Goal: Task Accomplishment & Management: Complete application form

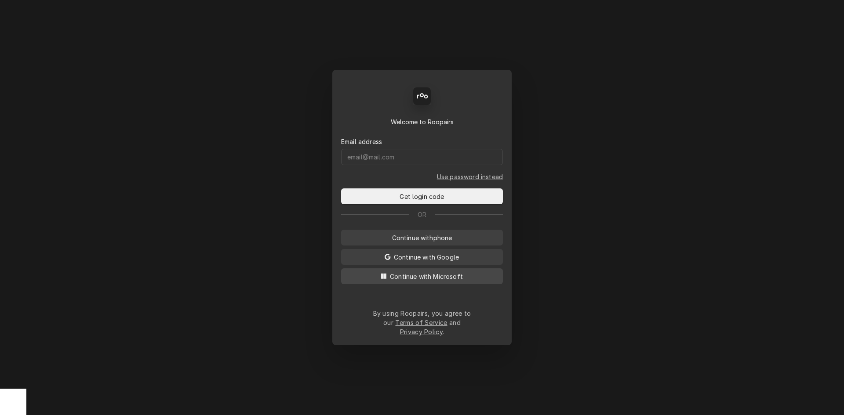
click at [426, 281] on span "Continue with Microsoft" at bounding box center [426, 276] width 76 height 9
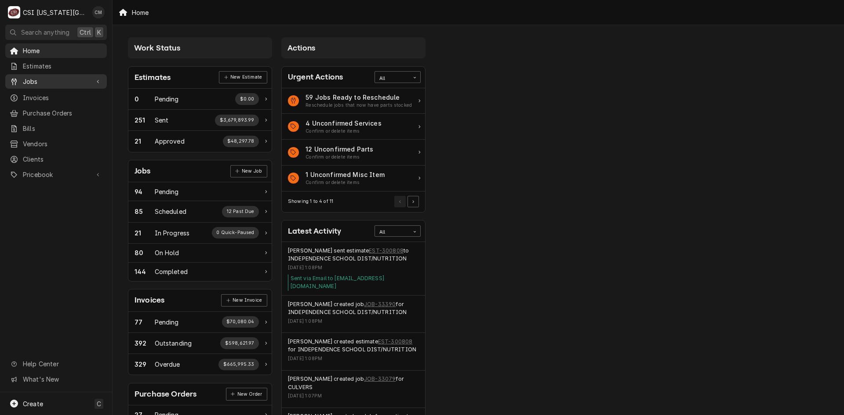
click at [57, 78] on span "Jobs" at bounding box center [56, 81] width 66 height 9
click at [52, 97] on span "Jobs" at bounding box center [63, 96] width 80 height 9
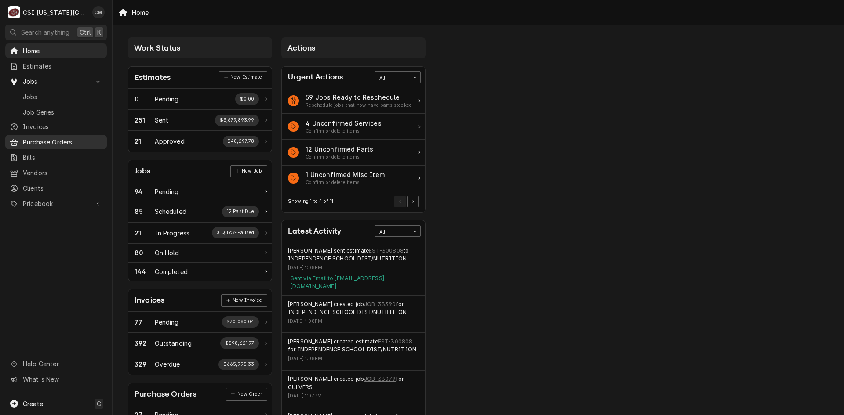
click at [53, 138] on span "Purchase Orders" at bounding box center [63, 142] width 80 height 9
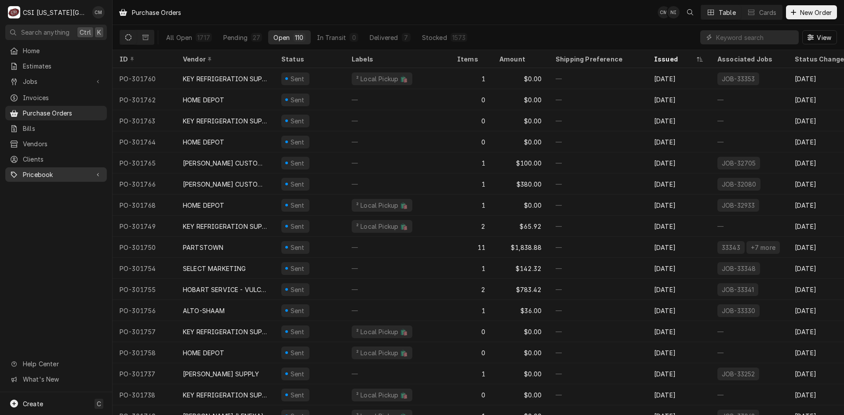
click at [49, 170] on span "Pricebook" at bounding box center [56, 174] width 66 height 9
click at [58, 201] on span "Parts & Materials" at bounding box center [63, 205] width 80 height 9
click at [70, 109] on span "Purchase Orders" at bounding box center [63, 113] width 80 height 9
click at [753, 35] on input "Dynamic Content Wrapper" at bounding box center [755, 37] width 78 height 14
click at [51, 403] on div "Create C" at bounding box center [56, 403] width 112 height 23
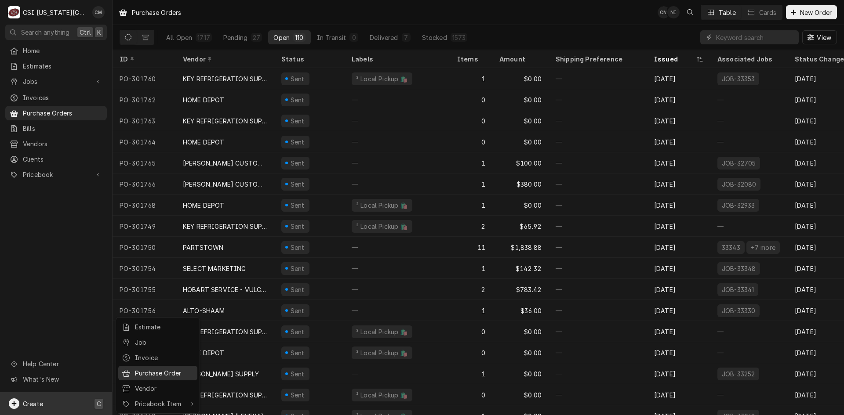
click at [165, 370] on div "Purchase Order" at bounding box center [164, 373] width 59 height 9
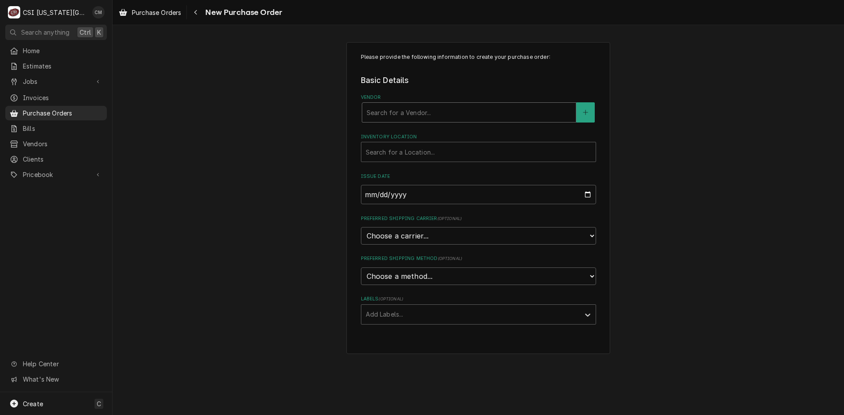
click at [439, 111] on div "Vendor" at bounding box center [468, 113] width 205 height 16
type input "misc refr"
drag, startPoint x: 428, startPoint y: 110, endPoint x: 344, endPoint y: 110, distance: 83.5
click at [344, 110] on div "Please provide the following information to create your purchase order: Basic D…" at bounding box center [477, 198] width 731 height 328
click at [481, 112] on div "Vendor" at bounding box center [468, 113] width 205 height 16
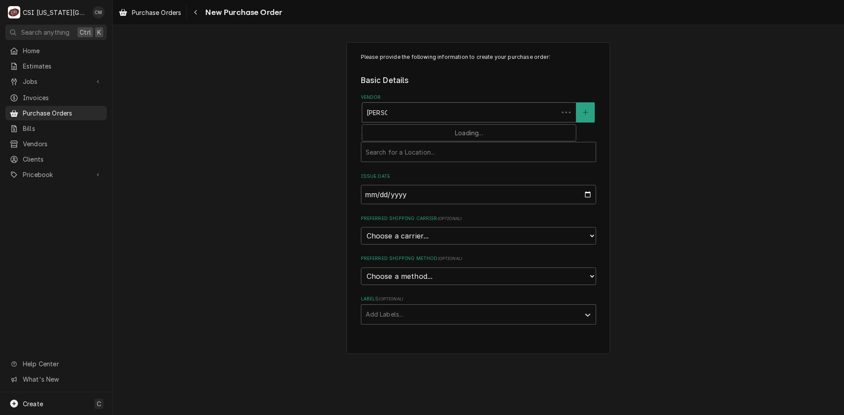
type input "poe oil"
click at [479, 111] on div "Vendor" at bounding box center [468, 113] width 205 height 16
type input "M"
type input "key"
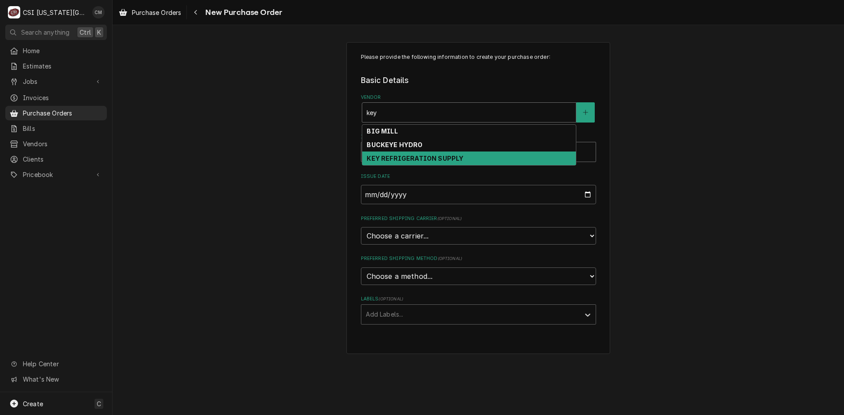
click at [454, 156] on strong "KEY REFRIGERATION SUPPLY" at bounding box center [414, 158] width 97 height 7
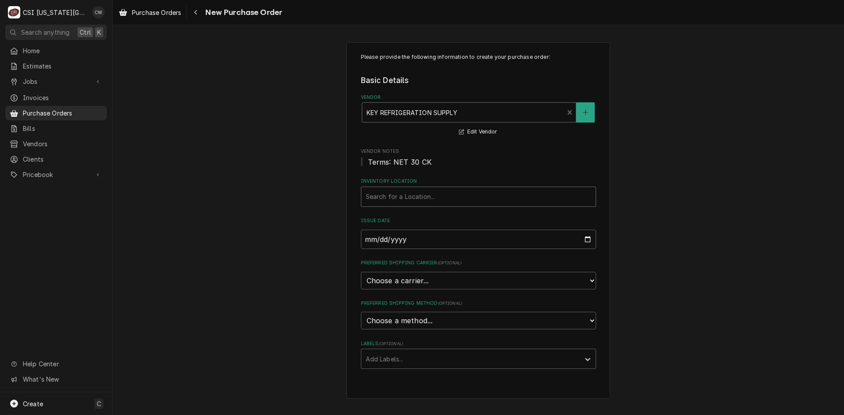
click at [442, 193] on div "Inventory Location" at bounding box center [478, 197] width 225 height 16
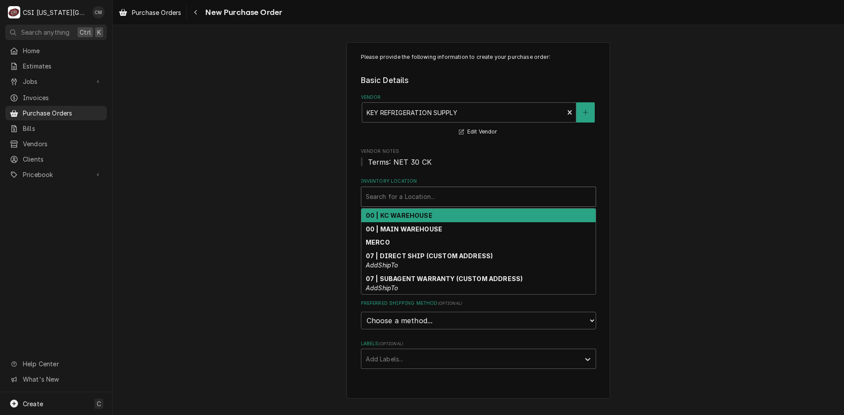
click at [441, 214] on div "00 | KC WAREHOUSE" at bounding box center [478, 216] width 234 height 14
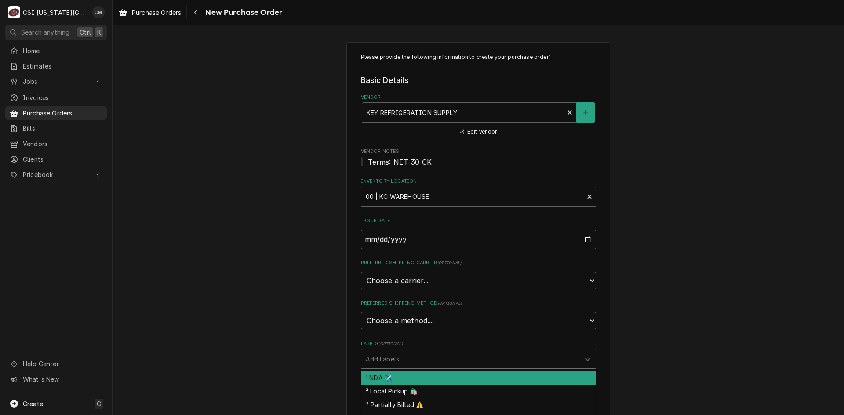
click at [433, 356] on div "Labels" at bounding box center [471, 359] width 210 height 16
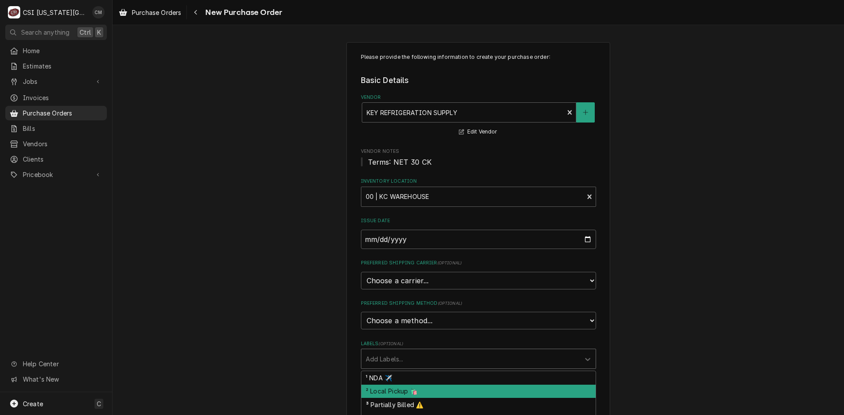
click at [440, 388] on div "² Local Pickup 🛍️" at bounding box center [478, 392] width 234 height 14
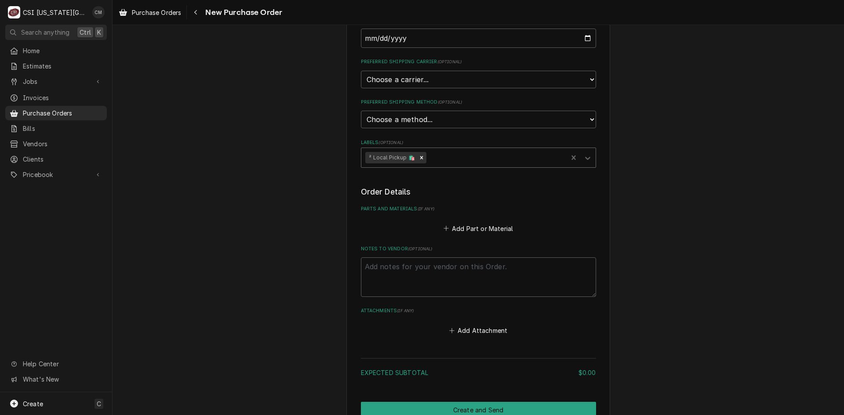
scroll to position [246, 0]
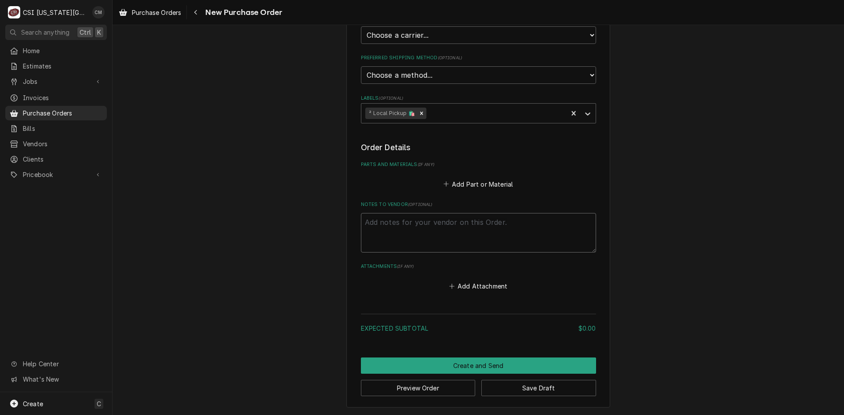
click at [453, 228] on textarea "Notes to Vendor ( optional )" at bounding box center [478, 233] width 235 height 40
type textarea "x"
type textarea "M"
type textarea "x"
type textarea "Ma"
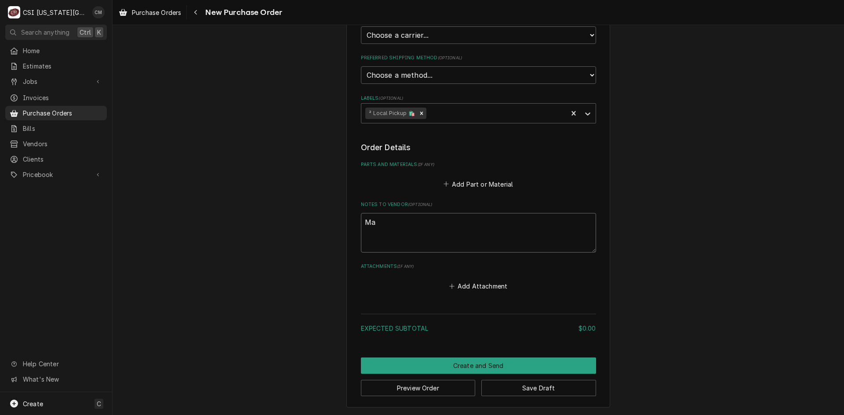
type textarea "x"
type textarea "Mar"
type textarea "x"
type textarea "Mars"
type textarea "x"
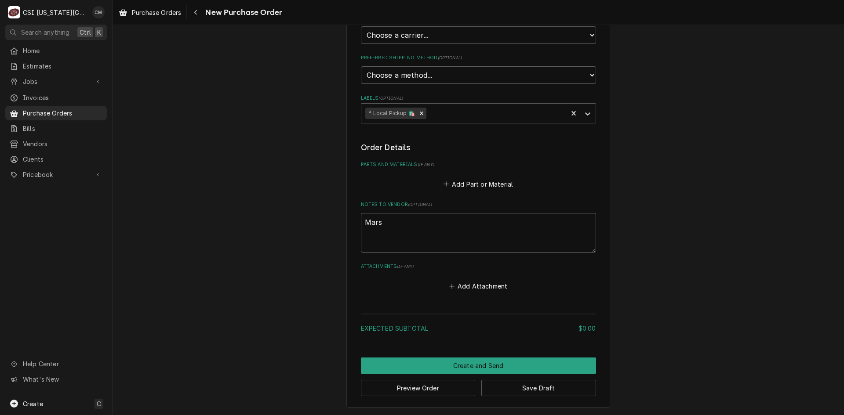
type textarea "Marsh"
type textarea "x"
type textarea "Marsha"
type textarea "x"
type textarea "Marshal"
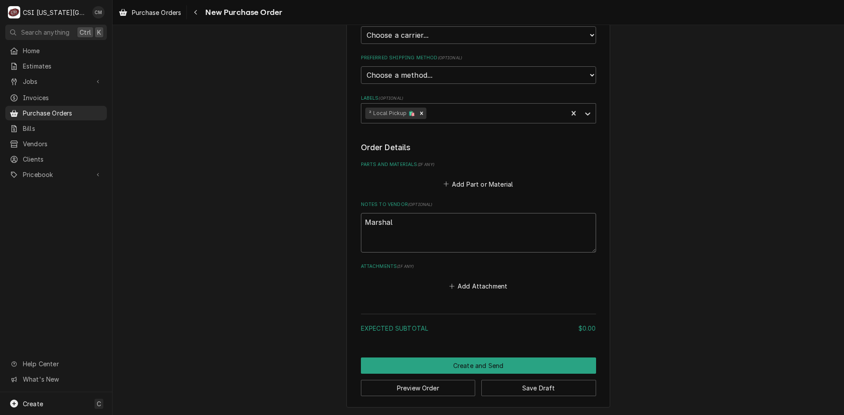
type textarea "x"
type textarea "[PERSON_NAME]"
click at [440, 222] on textarea "[PERSON_NAME]" at bounding box center [478, 233] width 235 height 40
type textarea "x"
type textarea "[PERSON_NAME]"
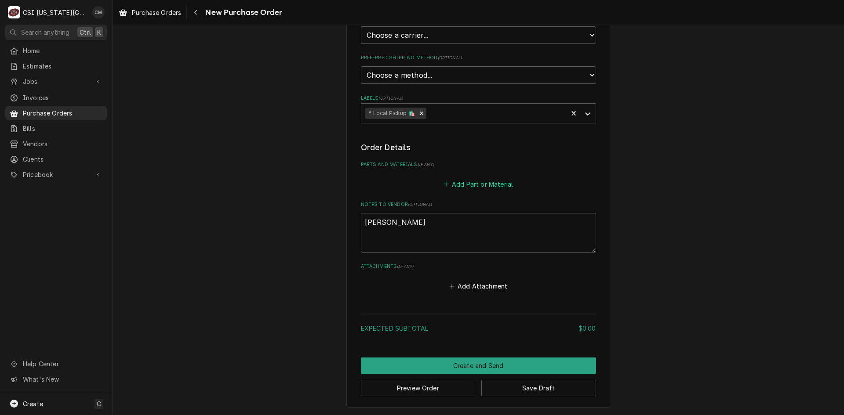
click at [465, 186] on button "Add Part or Material" at bounding box center [478, 184] width 73 height 12
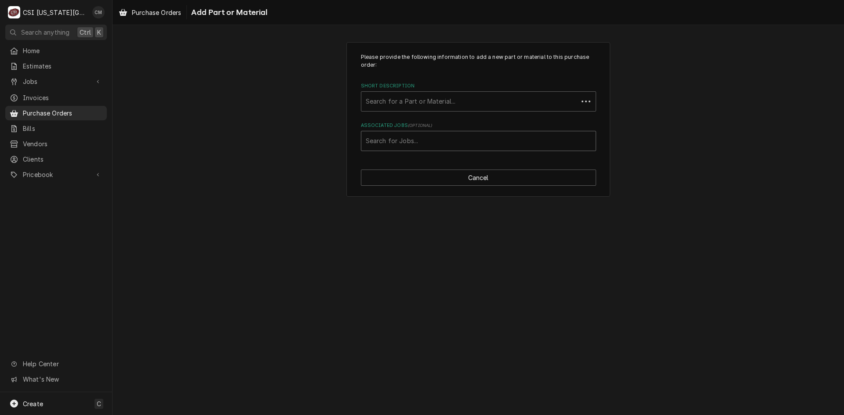
click at [444, 142] on div "Associated Jobs" at bounding box center [478, 141] width 225 height 16
type input "33224"
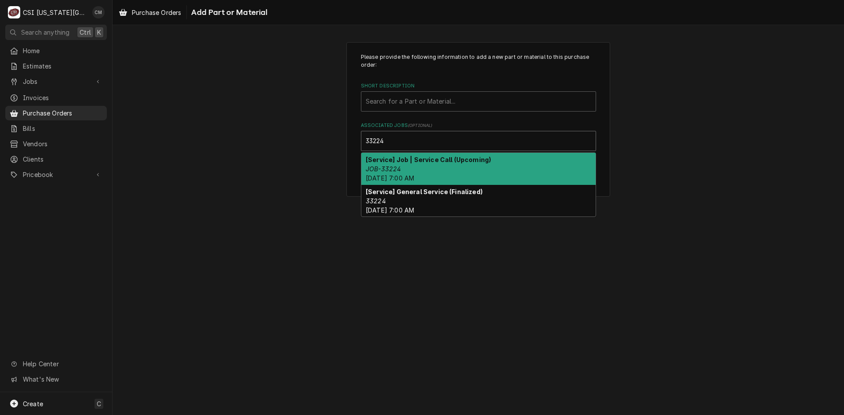
click at [437, 170] on div "[Service] Job | Service Call (Upcoming) JOB-33224 Mon, Oct 13th, 2025 - 7:00 AM" at bounding box center [478, 169] width 234 height 32
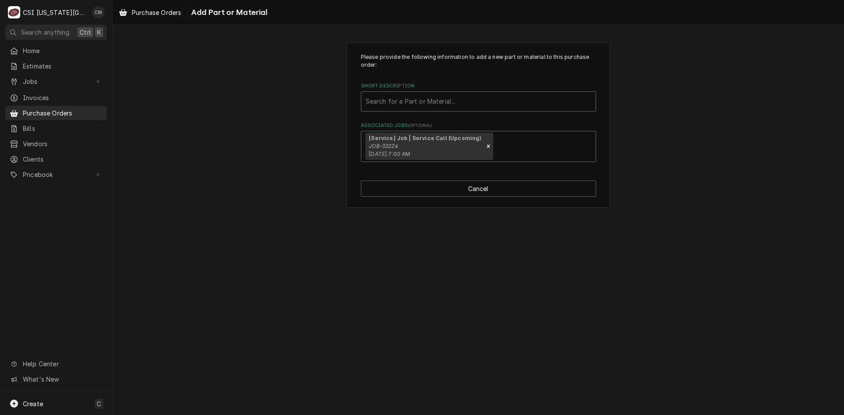
click at [475, 102] on div "Short Description" at bounding box center [478, 102] width 225 height 16
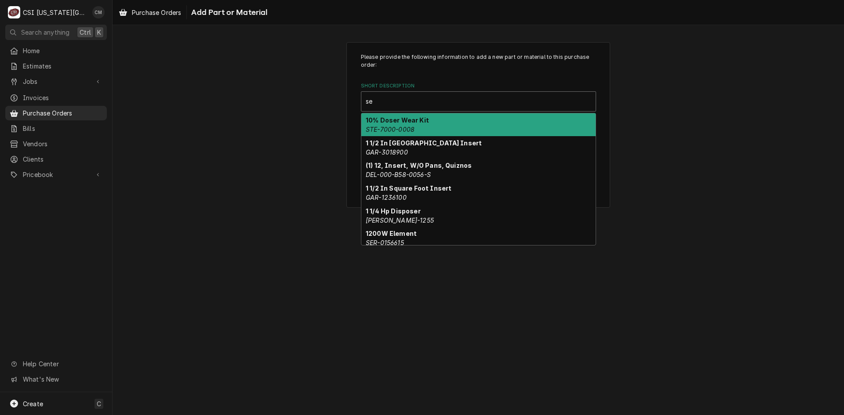
type input "s"
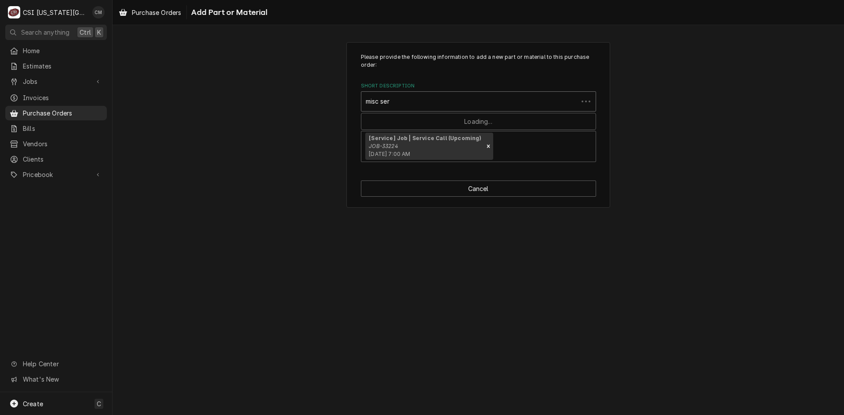
type input "misc serv"
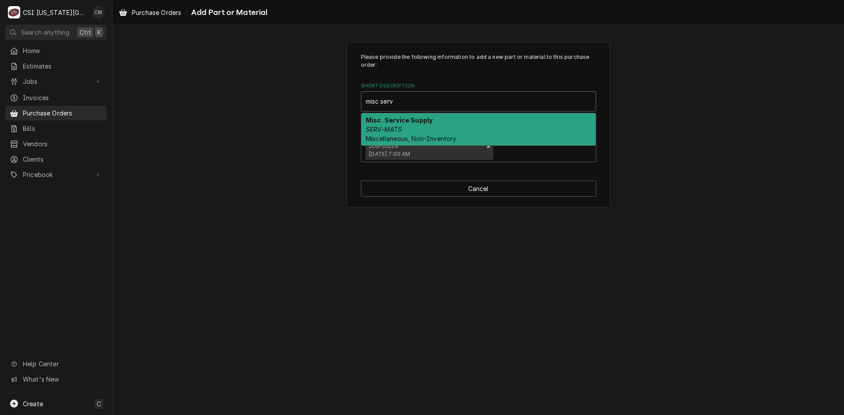
click at [447, 128] on div "Misc. Service Supply SERV-MATS Miscellaneous, Non-Inventory" at bounding box center [478, 129] width 234 height 32
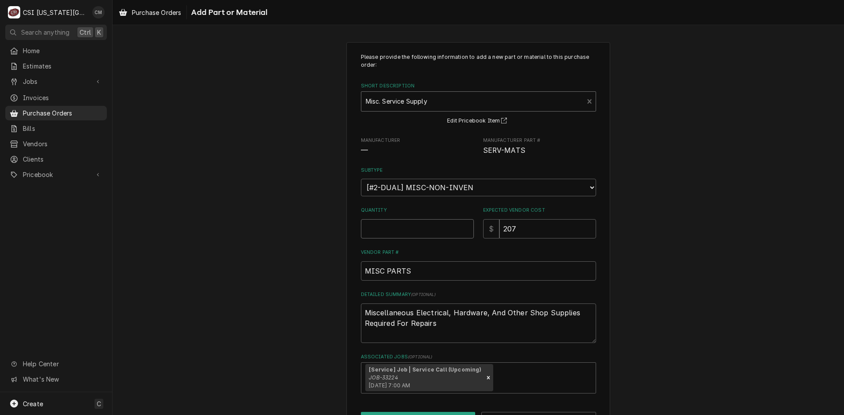
click at [451, 231] on input "Quantity" at bounding box center [417, 228] width 113 height 19
type textarea "x"
type input "1"
drag, startPoint x: 522, startPoint y: 232, endPoint x: 473, endPoint y: 227, distance: 49.1
click at [473, 227] on div "Quantity 1 Expected Vendor Cost $ 207" at bounding box center [478, 222] width 235 height 31
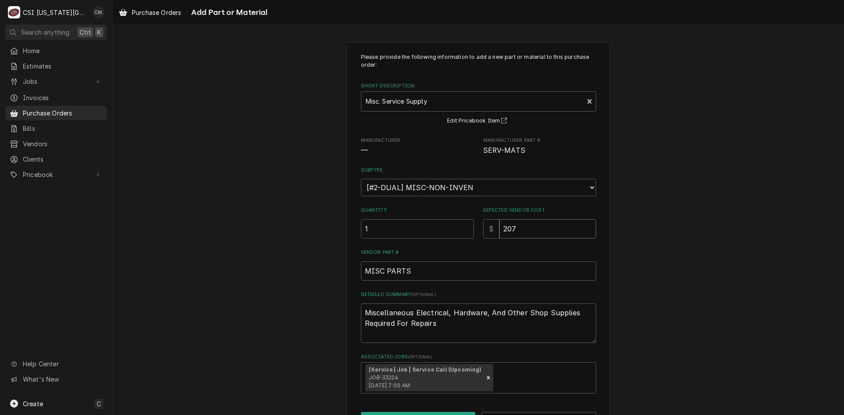
type textarea "x"
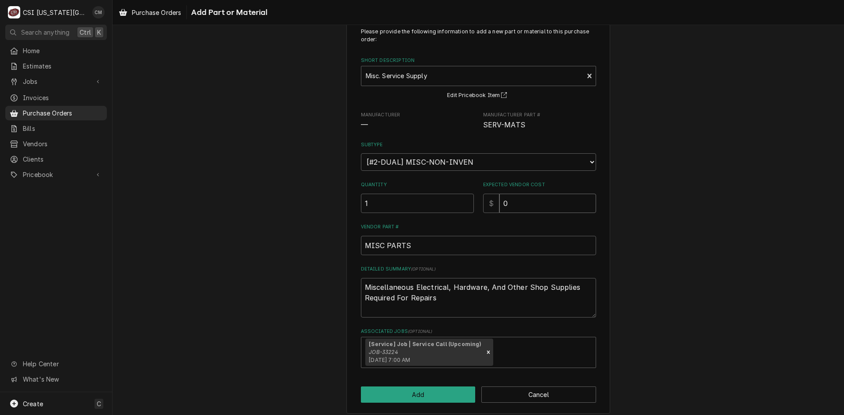
scroll to position [32, 0]
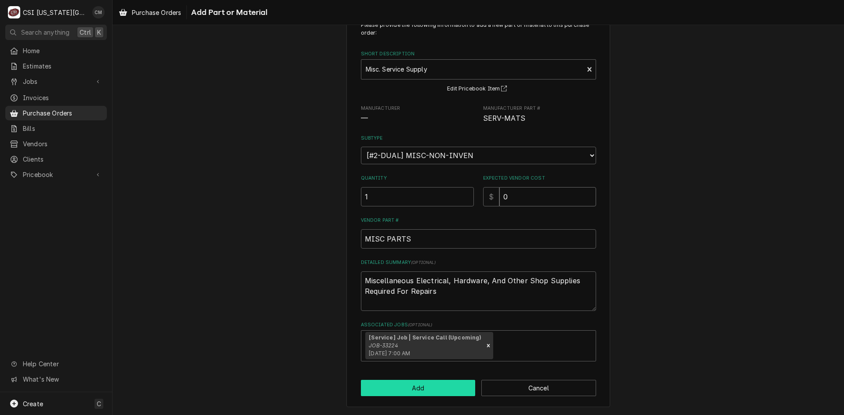
type input "0"
click at [449, 392] on button "Add" at bounding box center [418, 388] width 115 height 16
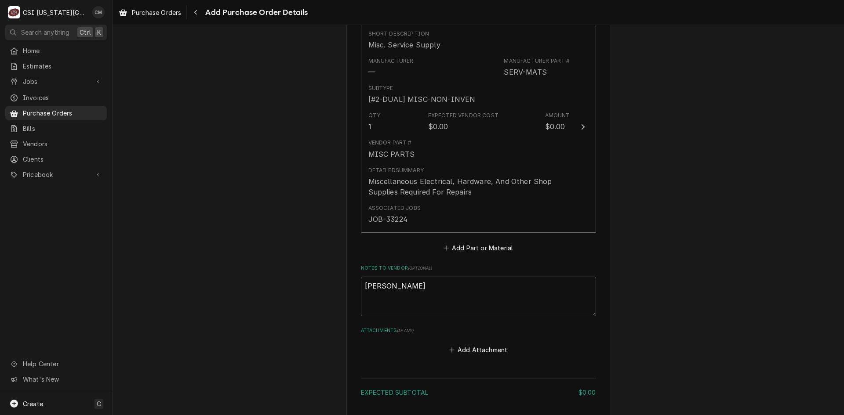
scroll to position [462, 0]
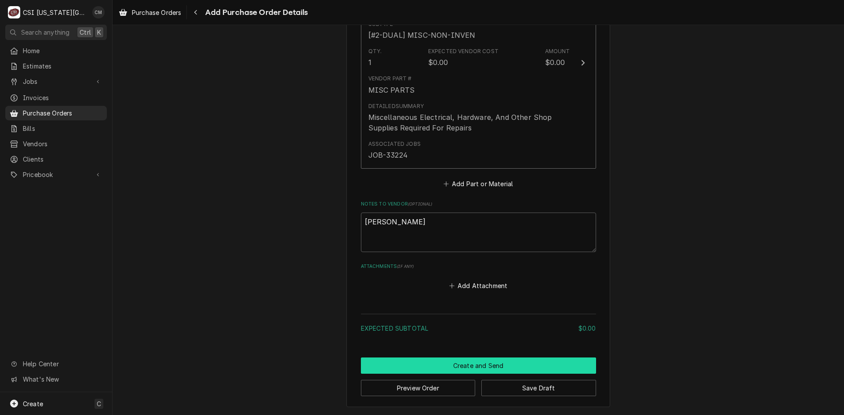
click at [530, 361] on button "Create and Send" at bounding box center [478, 366] width 235 height 16
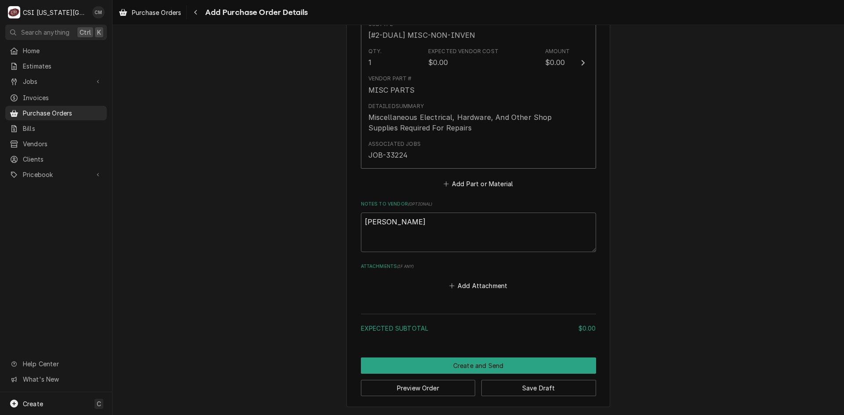
scroll to position [457, 0]
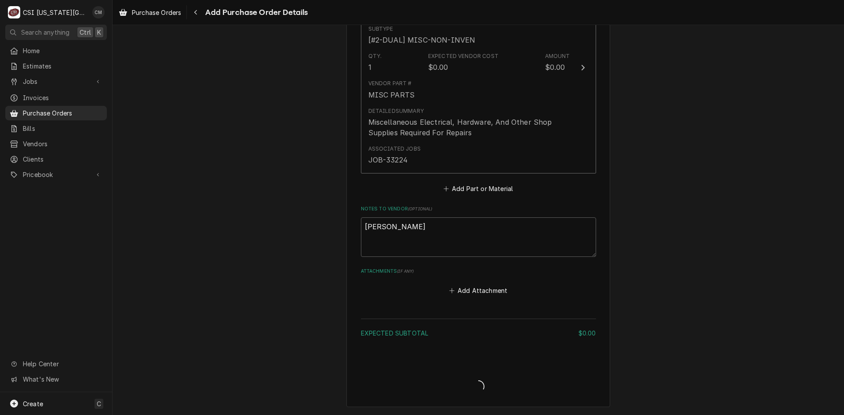
type textarea "x"
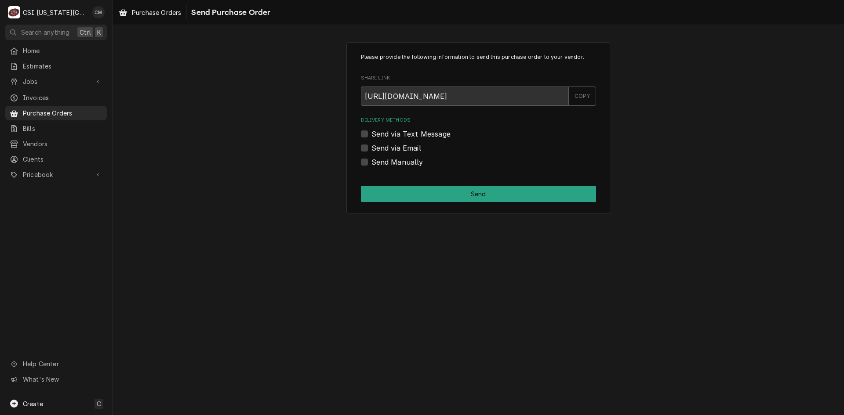
click at [371, 163] on label "Send Manually" at bounding box center [397, 162] width 52 height 11
click at [371, 163] on input "Send Manually" at bounding box center [488, 166] width 235 height 19
checkbox input "true"
click at [448, 192] on button "Send" at bounding box center [478, 194] width 235 height 16
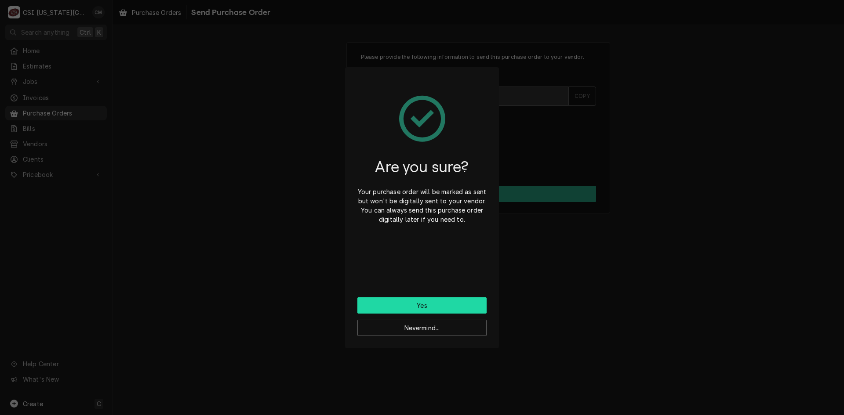
click at [442, 301] on button "Yes" at bounding box center [421, 306] width 129 height 16
